Goal: Task Accomplishment & Management: Manage account settings

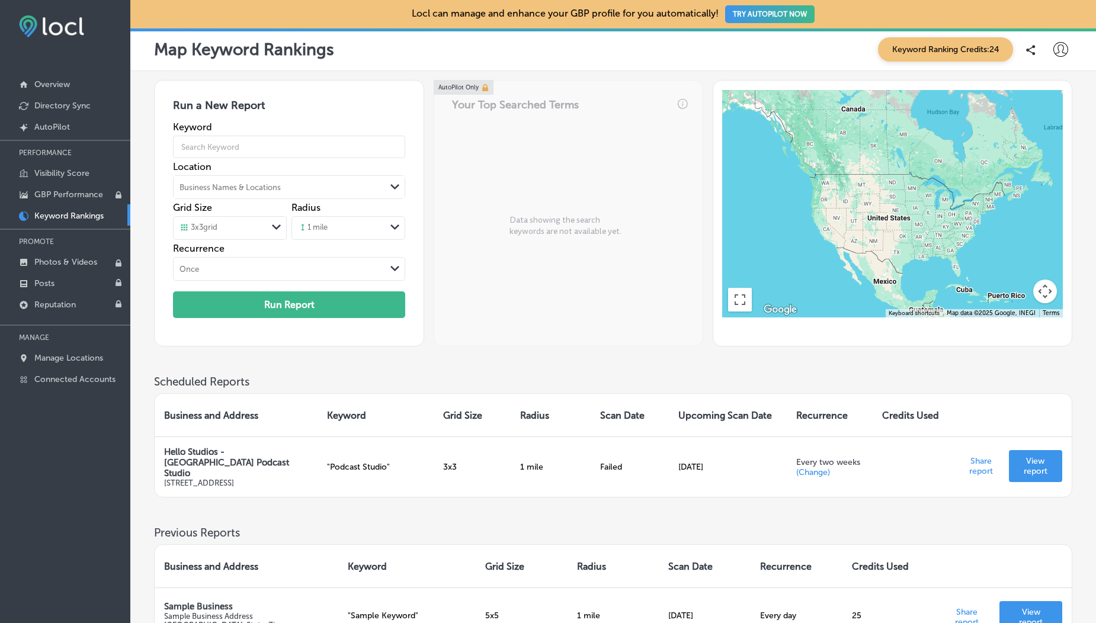
click at [1055, 53] on icon at bounding box center [1060, 49] width 15 height 15
click at [1033, 88] on p "My Account" at bounding box center [1043, 92] width 53 height 14
select select "US"
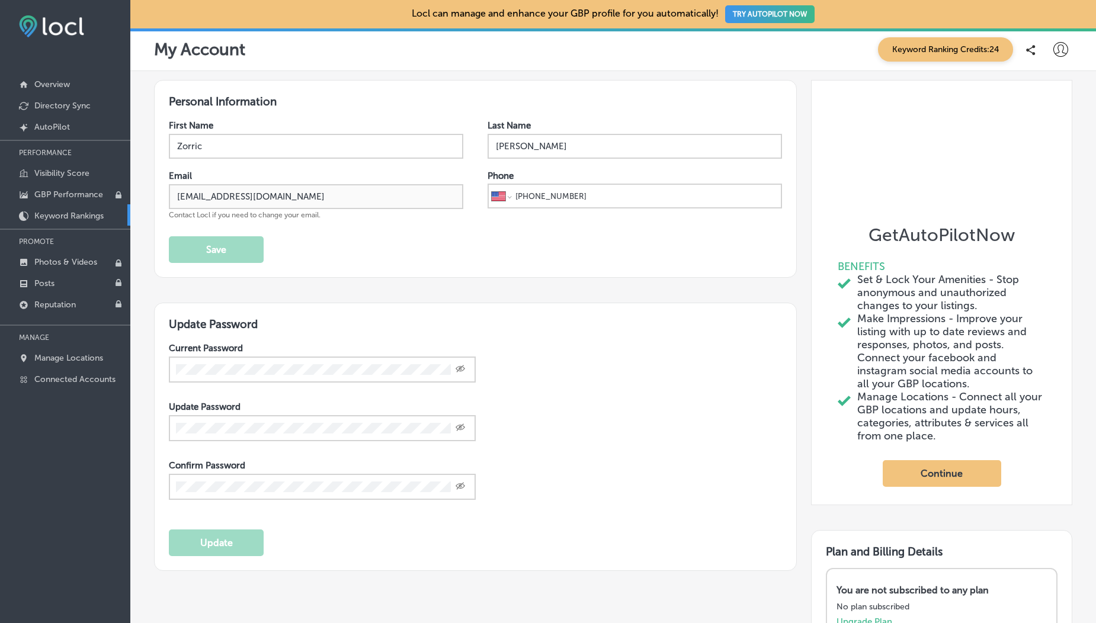
click at [62, 88] on p "Keyword Rankings" at bounding box center [68, 216] width 69 height 10
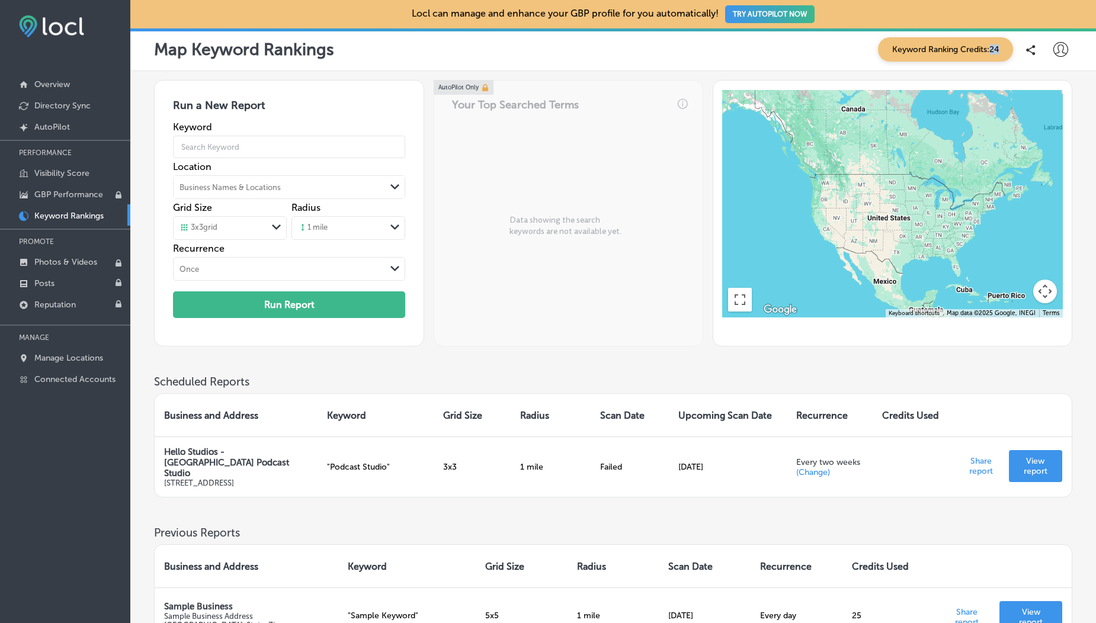
drag, startPoint x: 992, startPoint y: 48, endPoint x: 1011, endPoint y: 48, distance: 19.0
click at [1011, 48] on span "Keyword Ranking Credits: 24" at bounding box center [945, 49] width 135 height 24
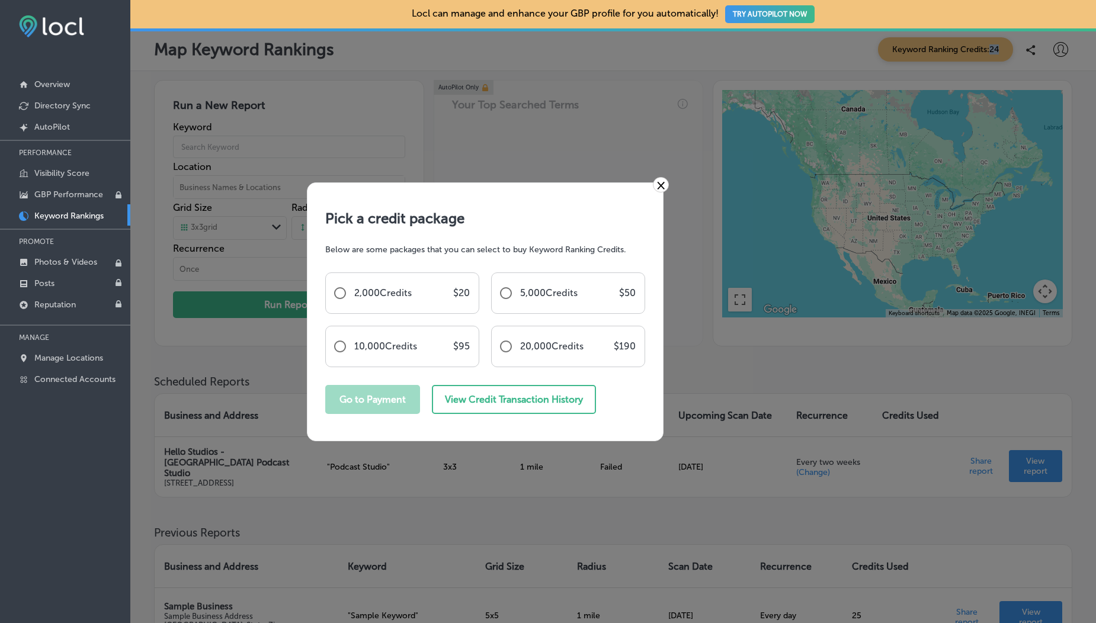
click at [660, 88] on link "×" at bounding box center [661, 184] width 16 height 15
